Goal: Navigation & Orientation: Go to known website

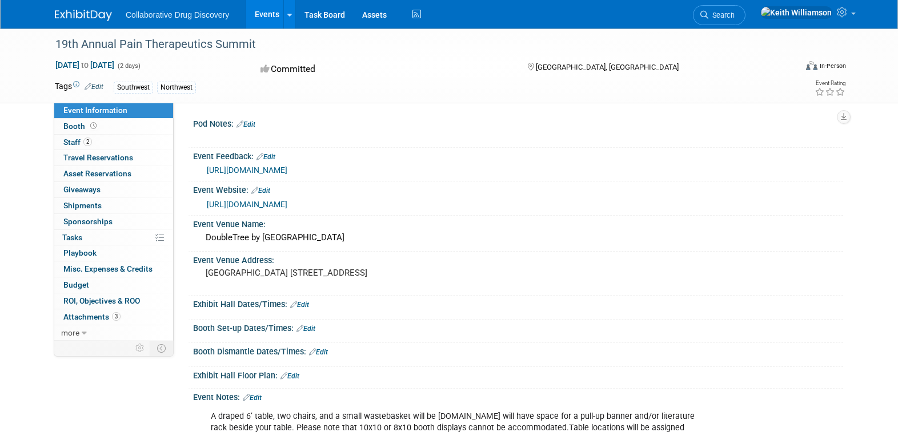
click at [267, 13] on link "Events" at bounding box center [267, 14] width 42 height 29
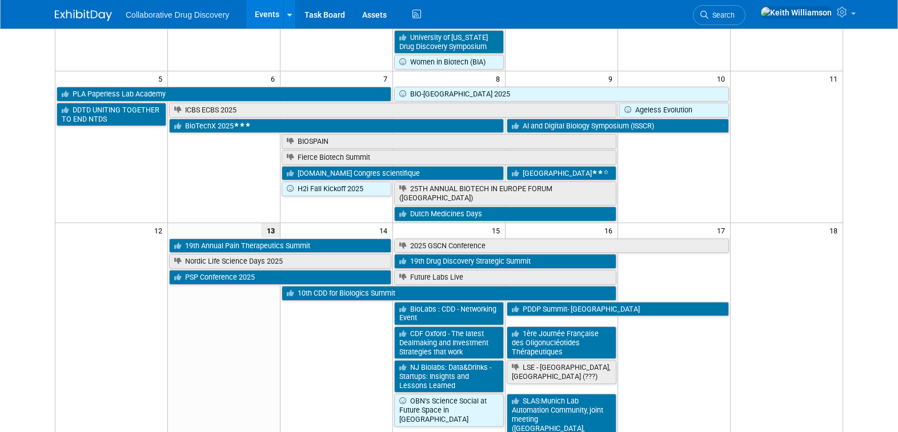
scroll to position [291, 0]
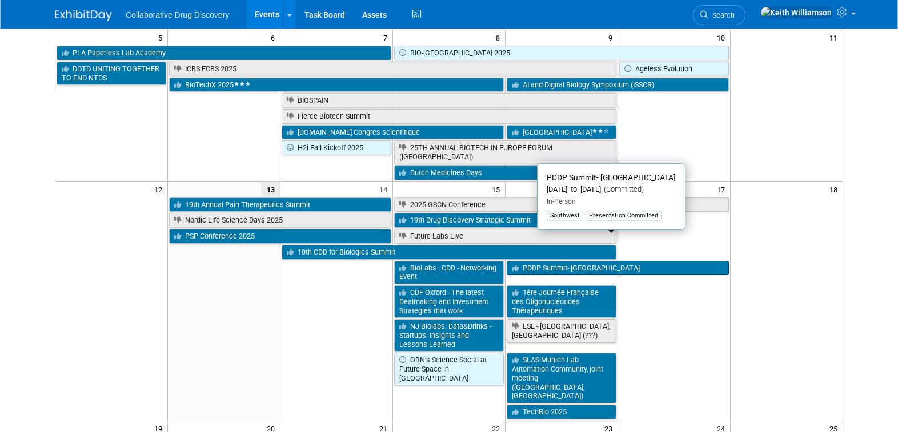
click at [634, 261] on link "PDDP Summit- [GEOGRAPHIC_DATA]" at bounding box center [618, 268] width 222 height 15
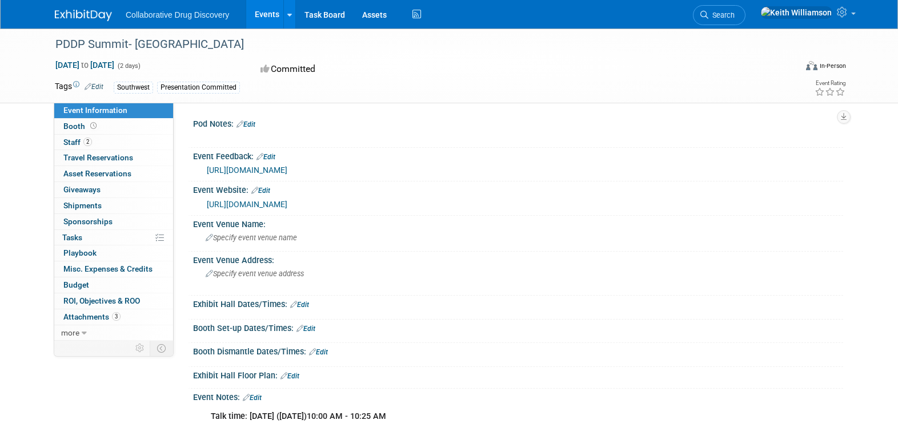
click at [287, 203] on link "https://events.precision-globe.com/single-event/precision-drug-discovery-precli…" at bounding box center [247, 204] width 81 height 9
click at [287, 205] on link "https://events.precision-globe.com/single-event/precision-drug-discovery-precli…" at bounding box center [247, 204] width 81 height 9
